Goal: Transaction & Acquisition: Subscribe to service/newsletter

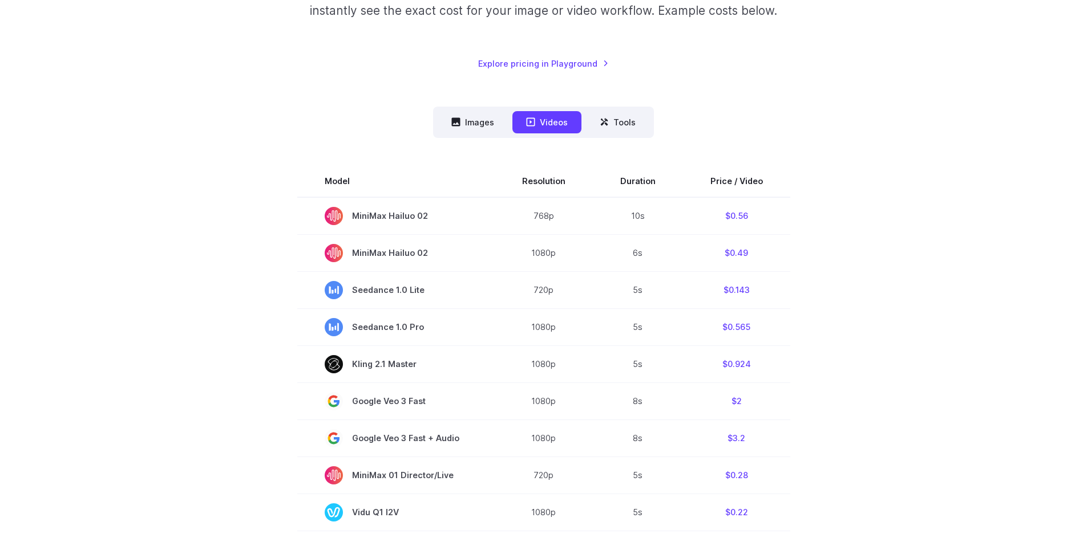
scroll to position [230, 0]
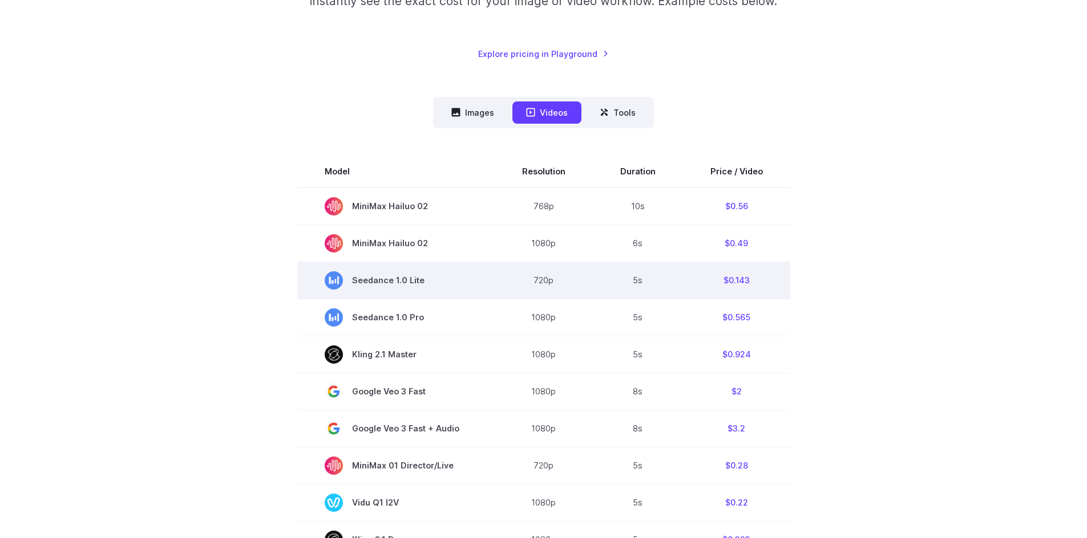
drag, startPoint x: 350, startPoint y: 279, endPoint x: 422, endPoint y: 281, distance: 71.9
click at [422, 281] on span "Seedance 1.0 Lite" at bounding box center [396, 280] width 143 height 18
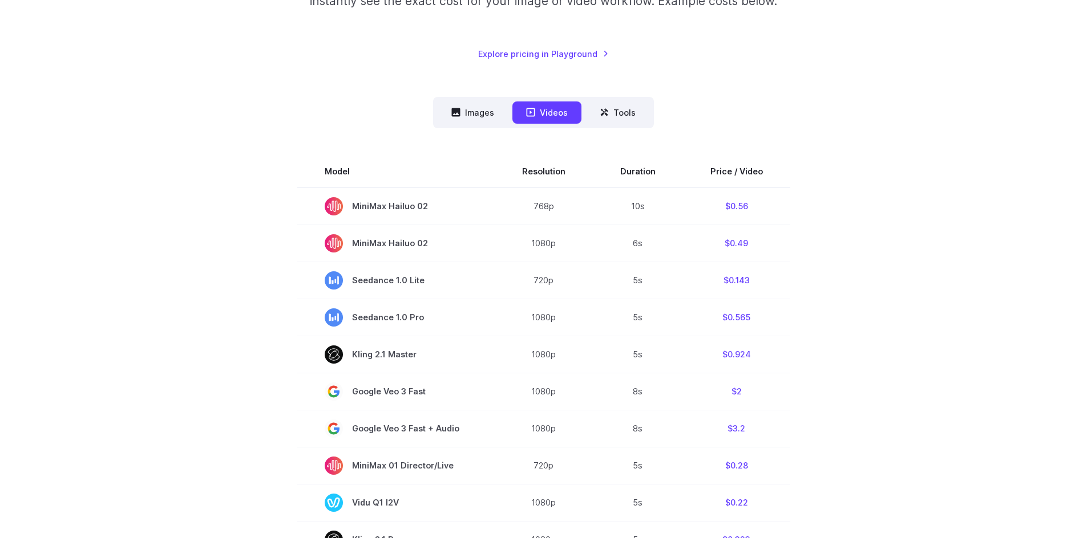
copy span "Seedance 1.0 Lite"
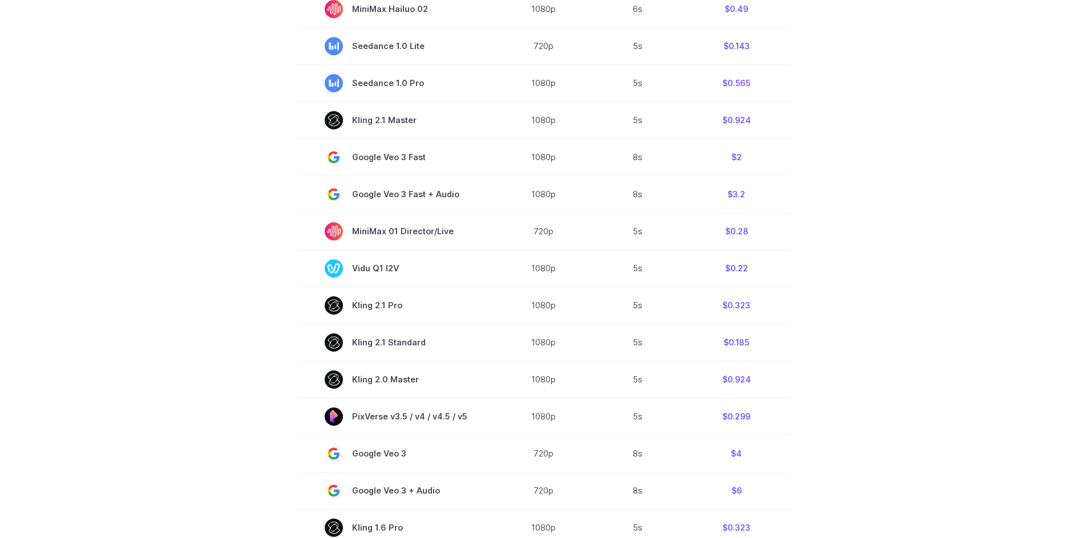
scroll to position [0, 0]
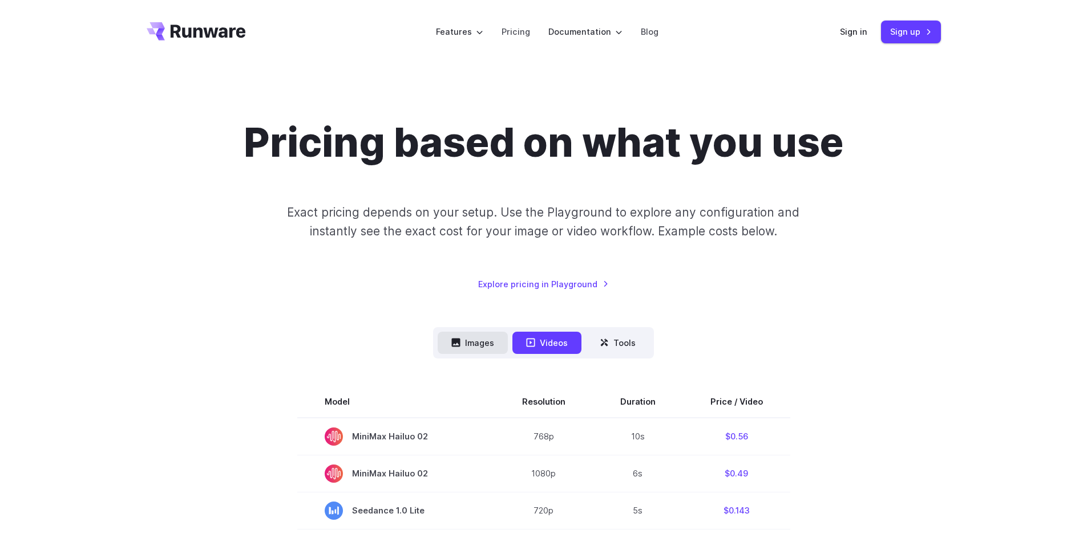
click at [494, 346] on button "Images" at bounding box center [472, 343] width 70 height 22
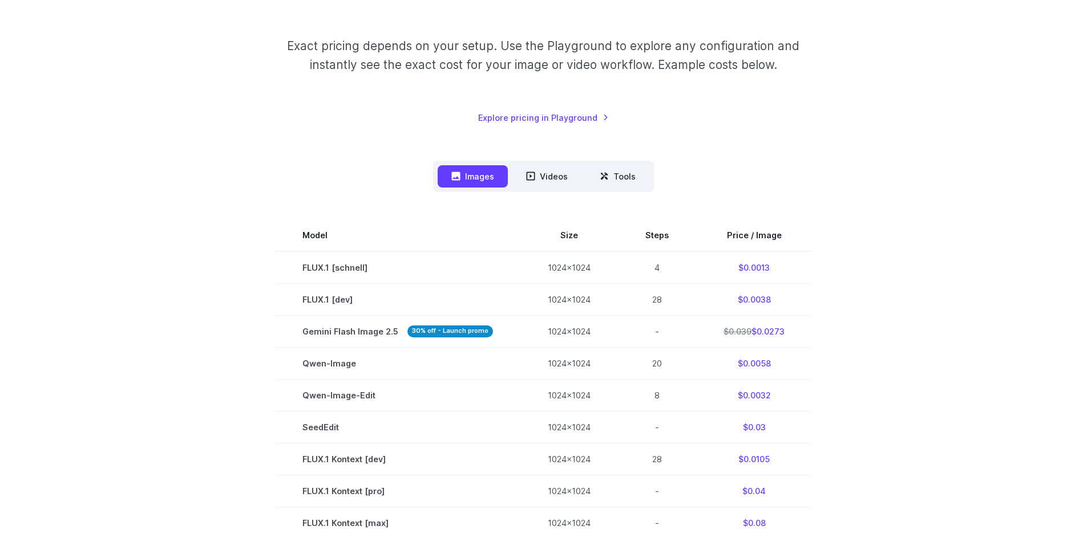
scroll to position [168, 0]
click at [592, 168] on button "Tools" at bounding box center [617, 175] width 63 height 22
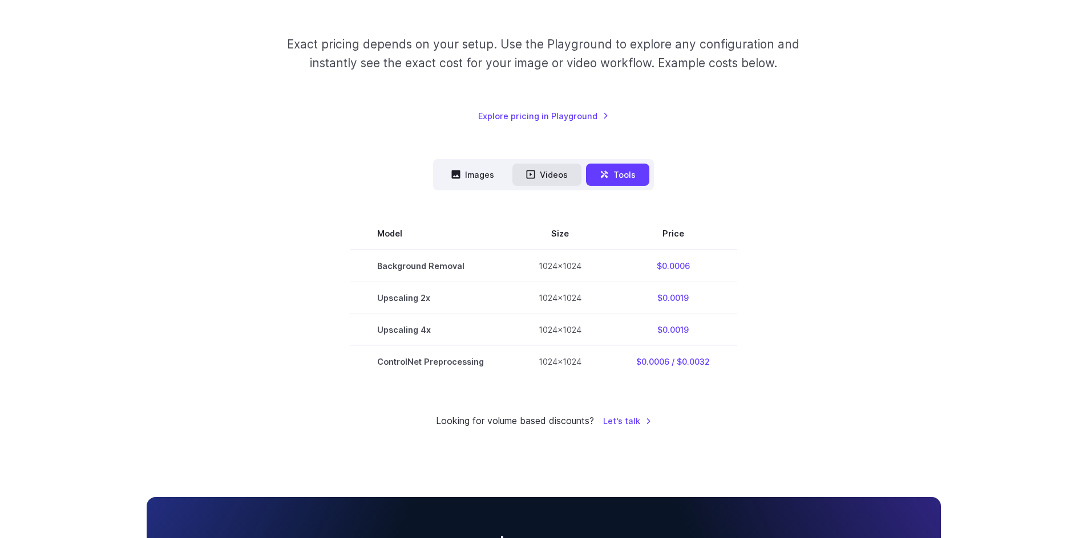
scroll to position [0, 0]
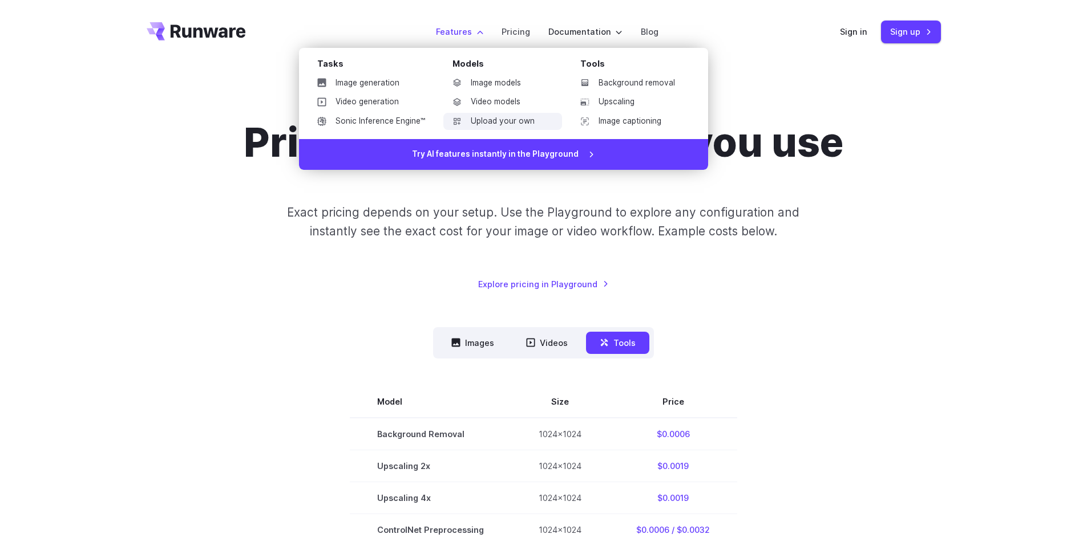
click at [483, 121] on link "Upload your own" at bounding box center [502, 121] width 119 height 17
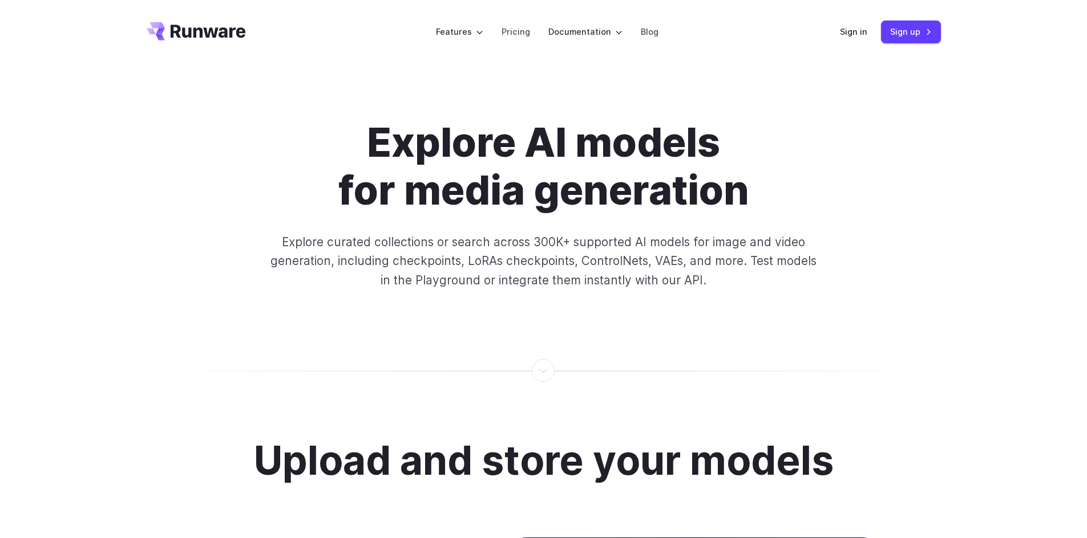
click at [208, 39] on icon "Go to /" at bounding box center [196, 31] width 99 height 18
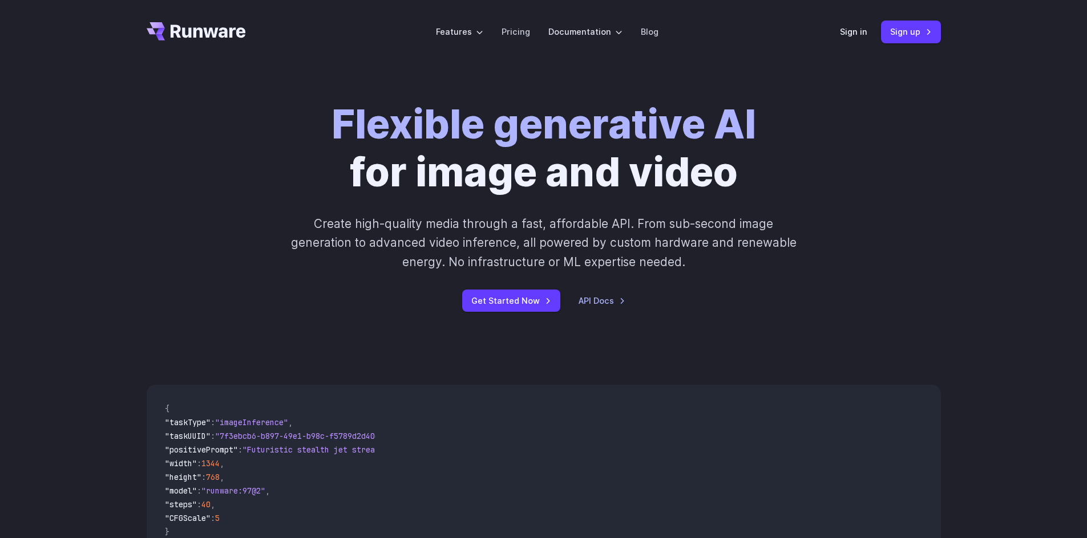
click at [858, 23] on div "Sign in Sign up" at bounding box center [890, 32] width 101 height 22
click at [848, 34] on link "Sign in" at bounding box center [853, 31] width 27 height 13
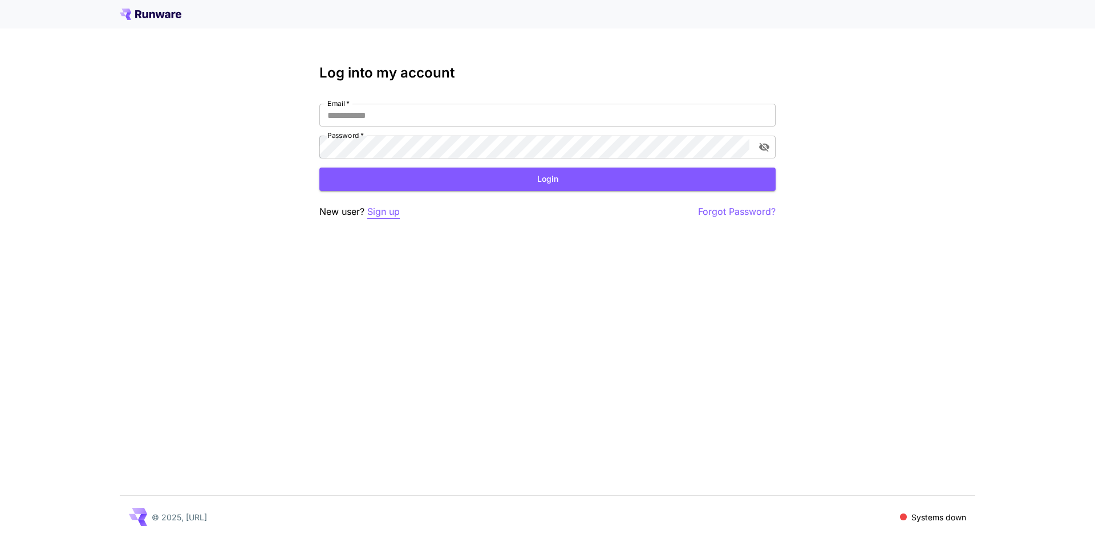
click at [393, 212] on p "Sign up" at bounding box center [383, 212] width 33 height 14
